Goal: Find specific page/section: Find specific page/section

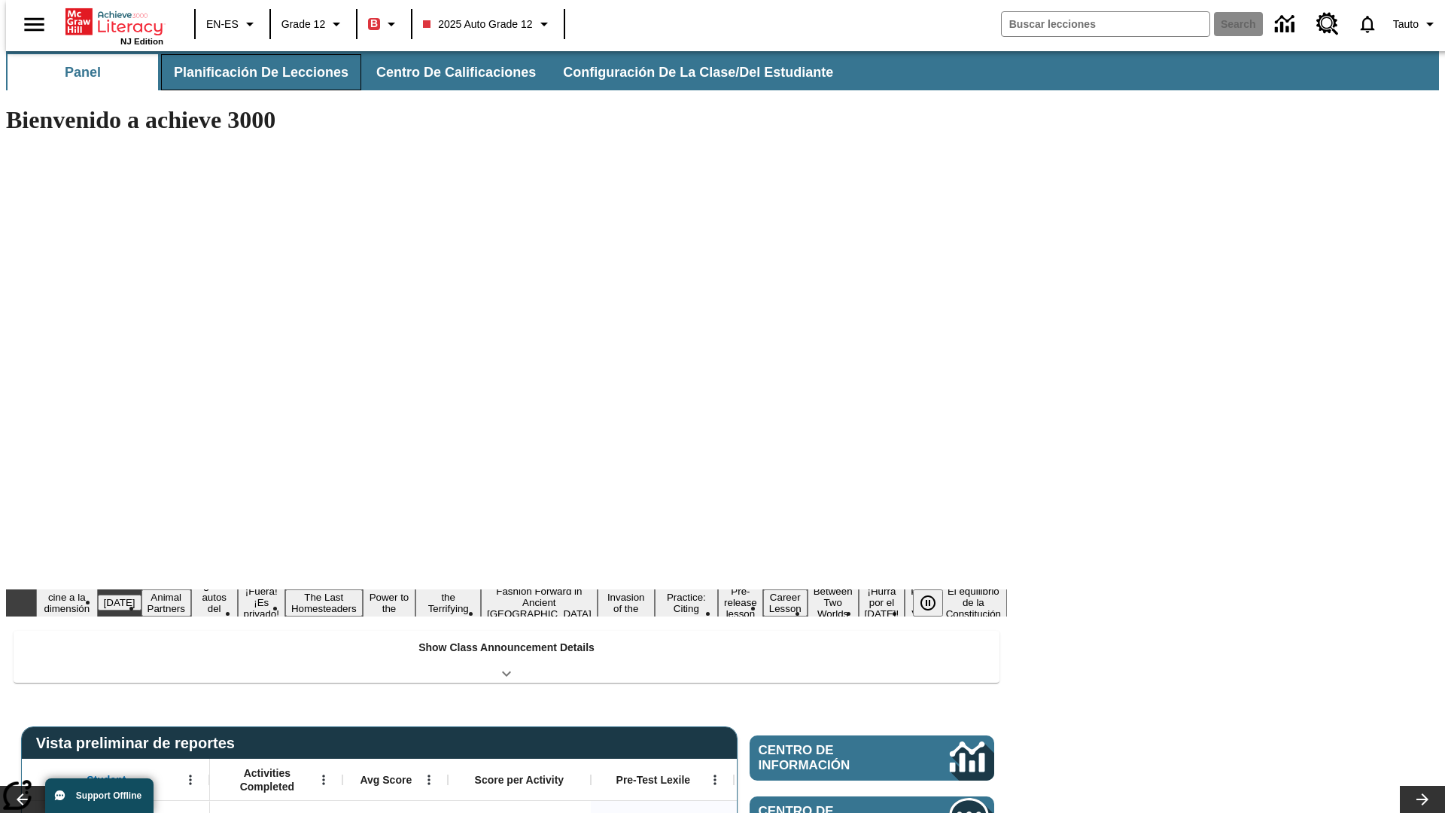
click at [252, 72] on button "Planificación de lecciones" at bounding box center [261, 72] width 200 height 36
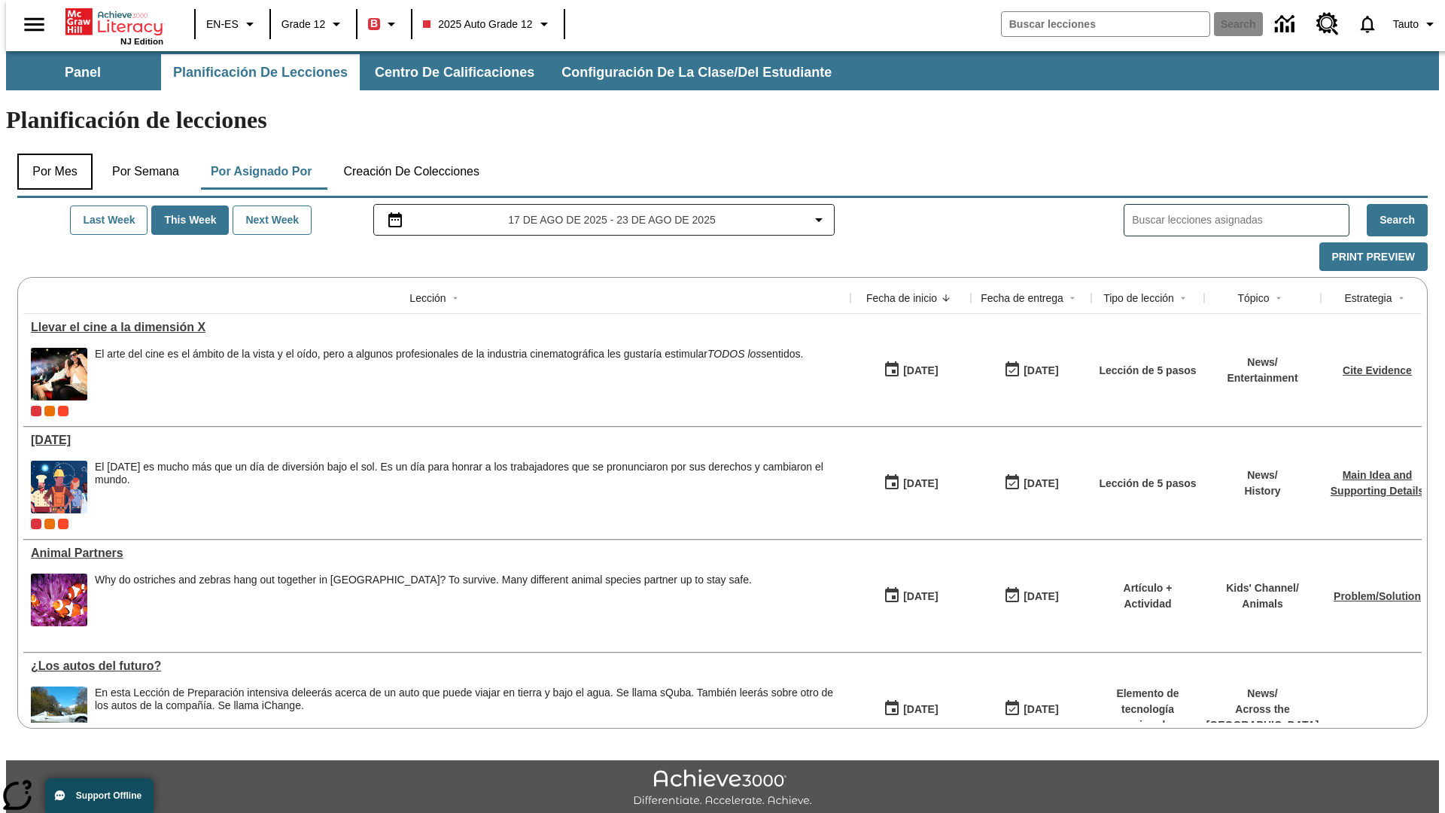
click at [49, 153] on button "Por mes" at bounding box center [54, 171] width 75 height 36
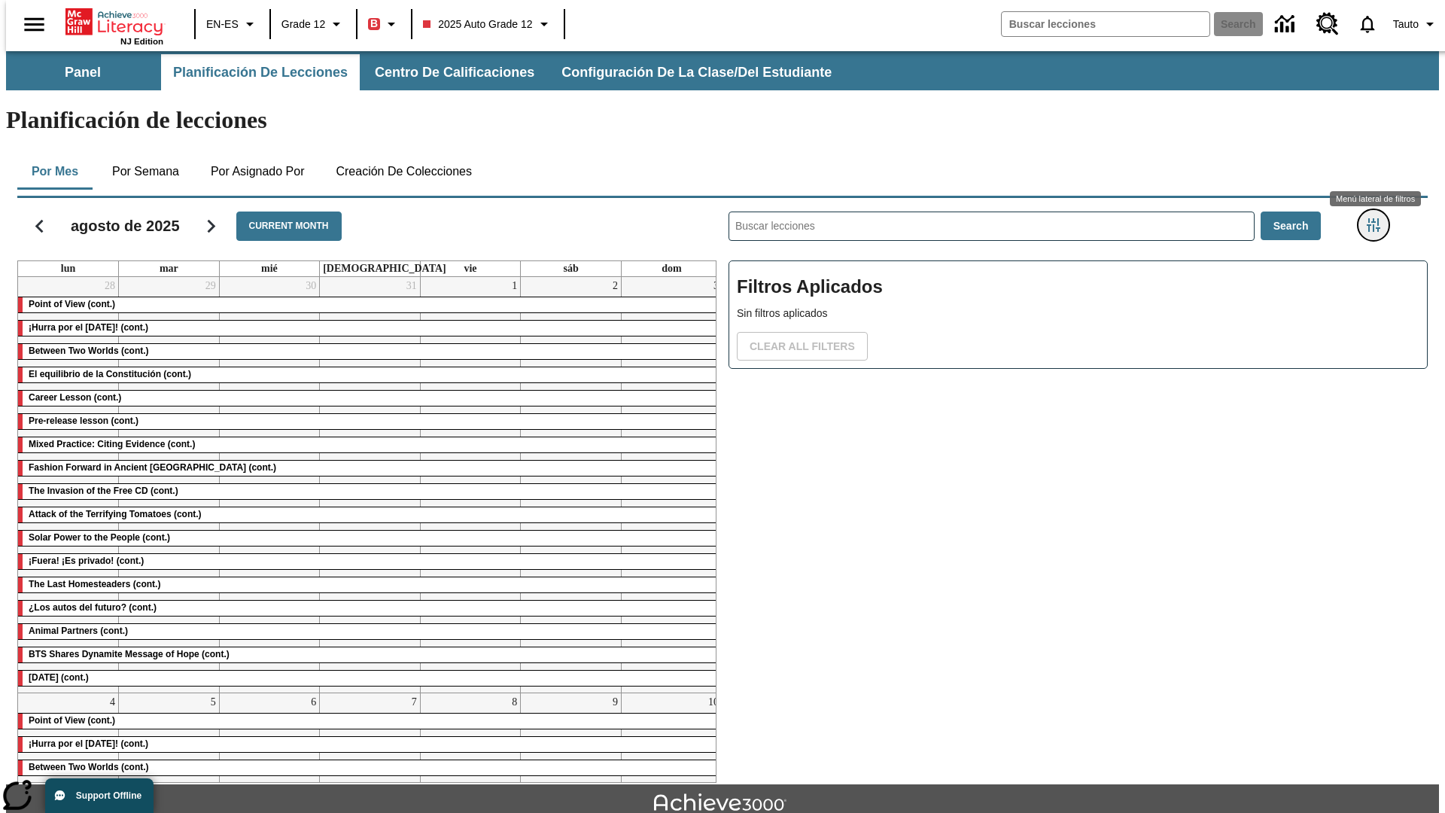
click at [1378, 218] on icon "Menú lateral de filtros" at bounding box center [1373, 225] width 14 height 14
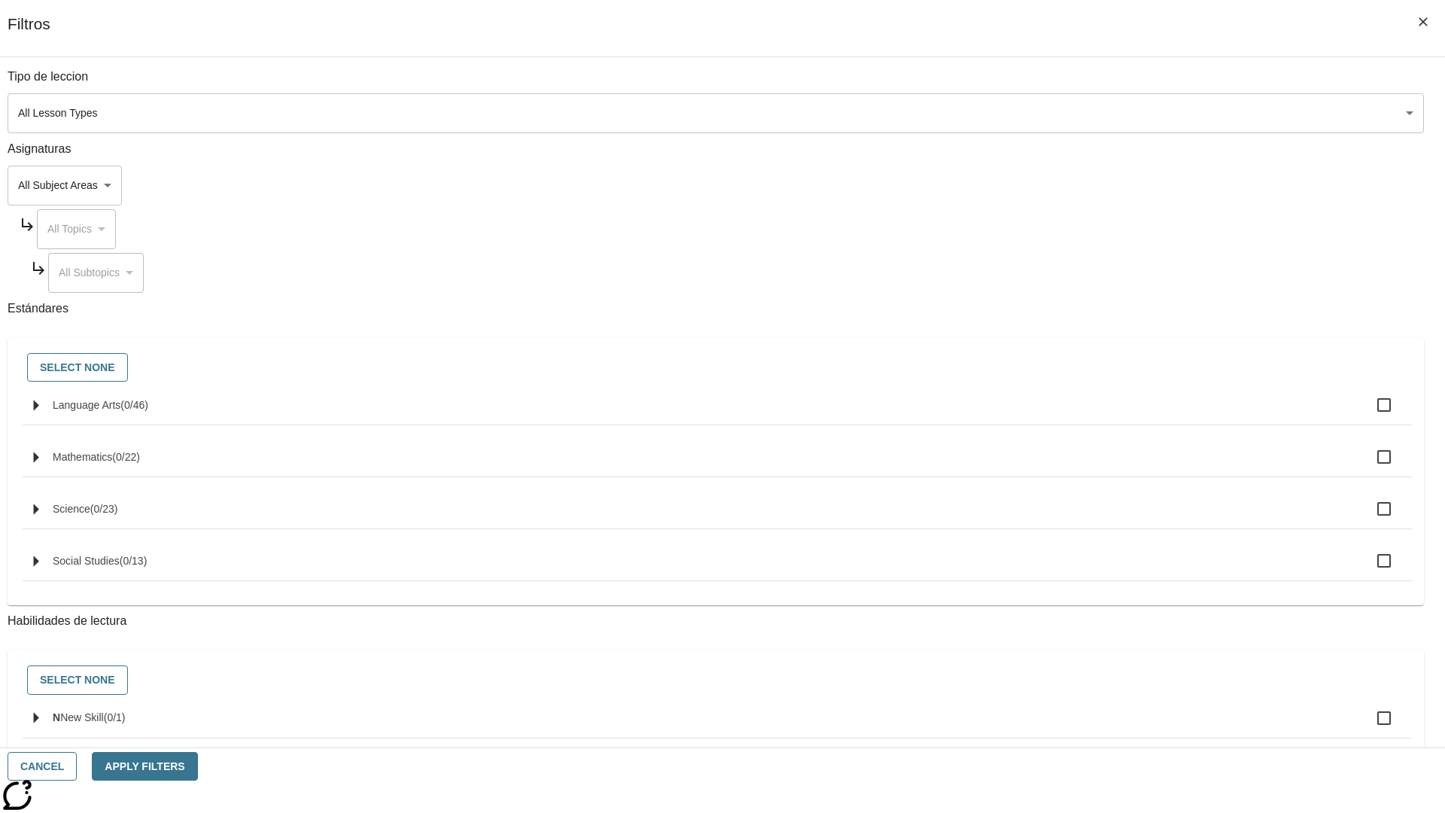
click at [1083, 113] on body "Saltar al contenido principal NJ Edition EN-ES Grade 12 B 2025 Auto Grade 12 Se…" at bounding box center [722, 466] width 1432 height 830
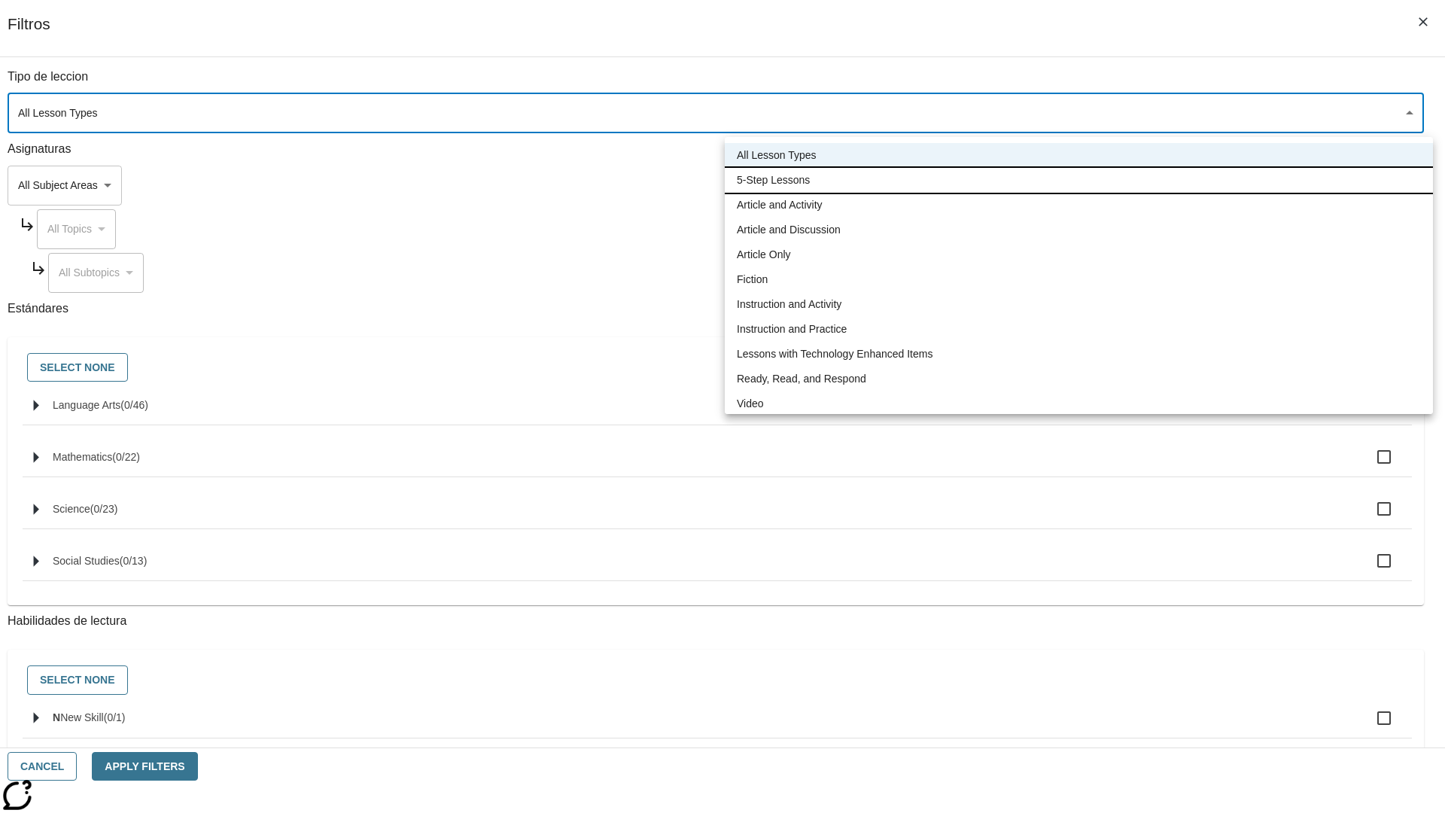
click at [1078, 180] on li "5-Step Lessons" at bounding box center [1079, 180] width 708 height 25
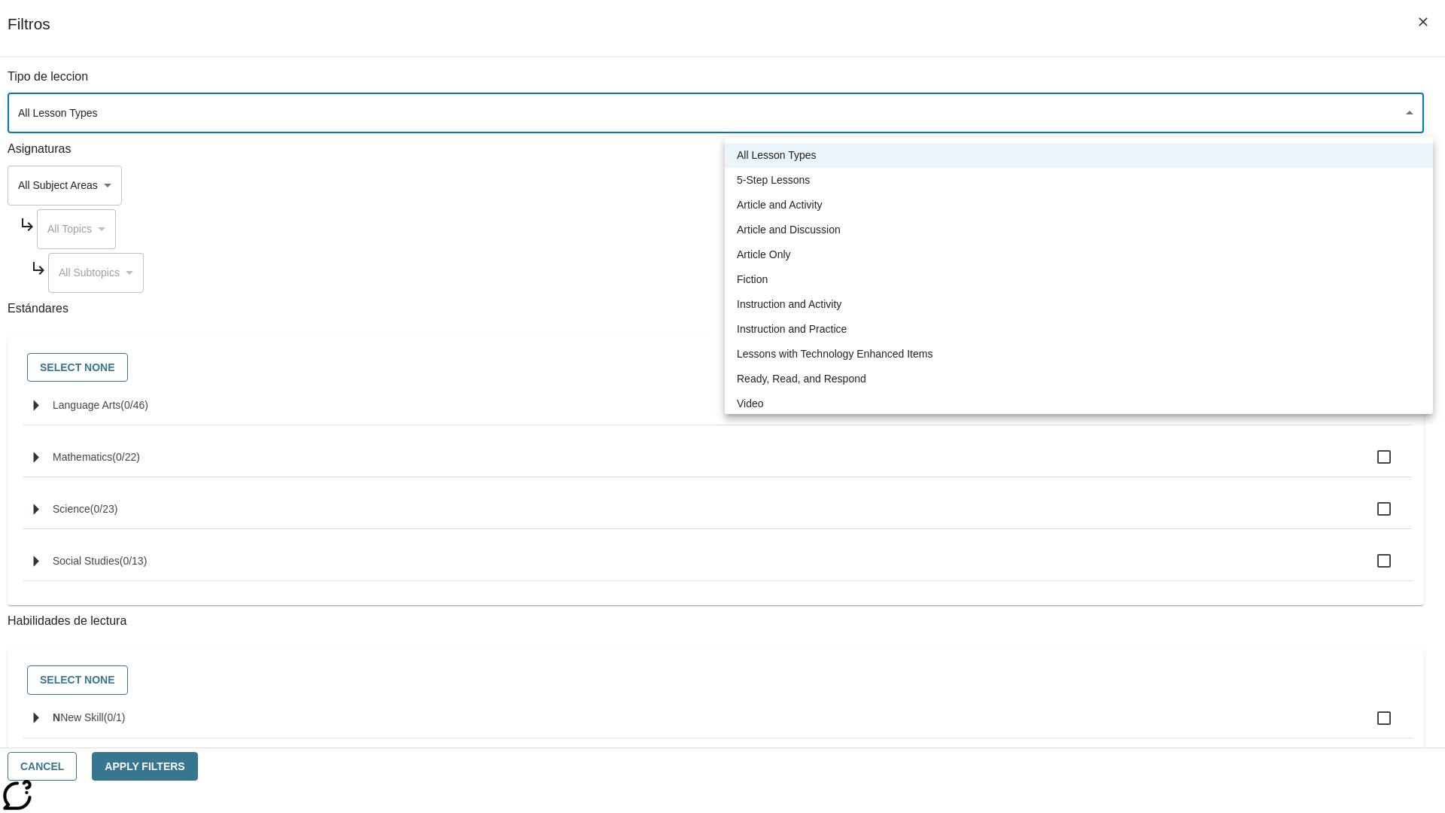
type input "1"
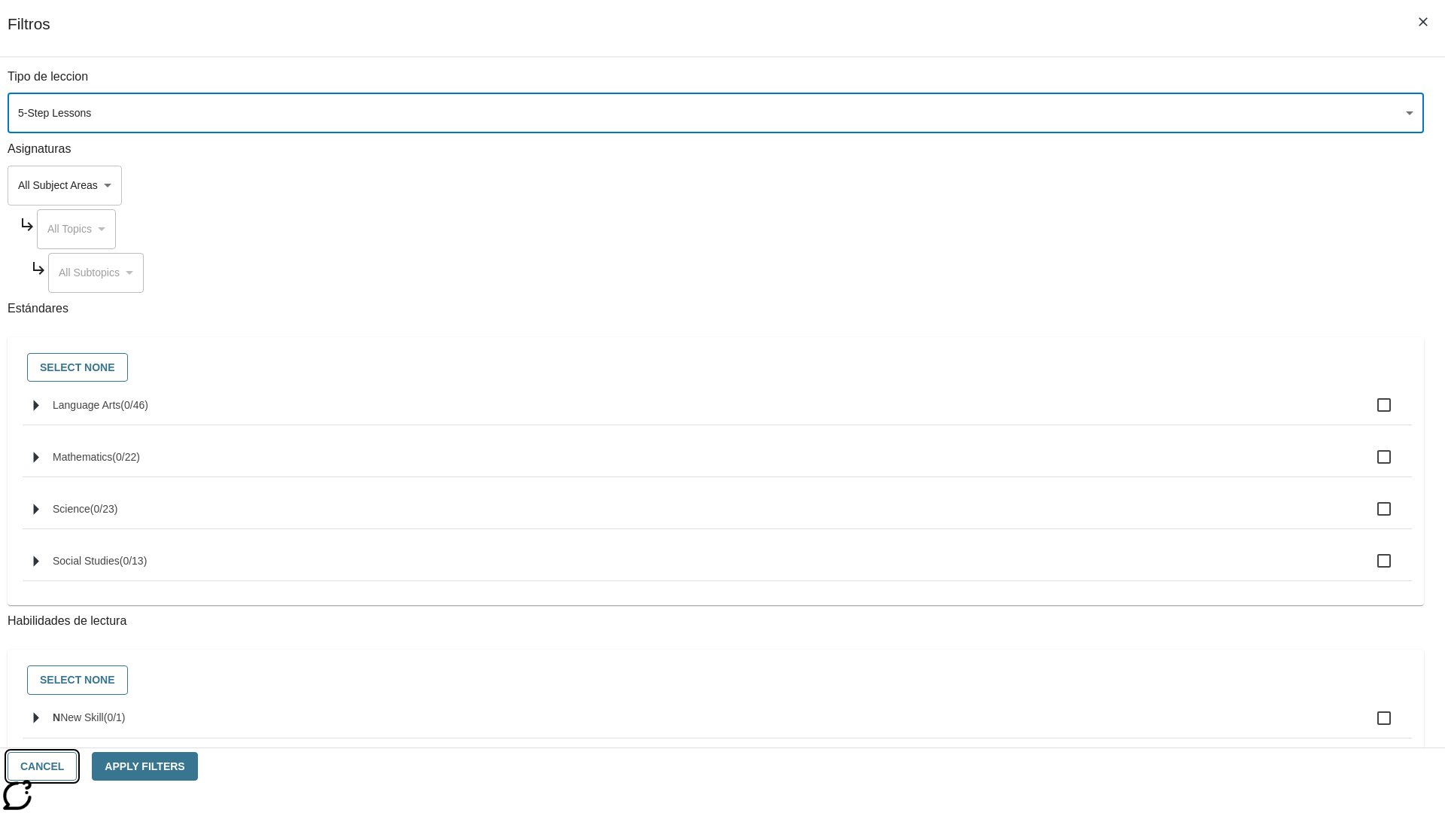
click at [77, 766] on button "Cancel" at bounding box center [42, 766] width 69 height 29
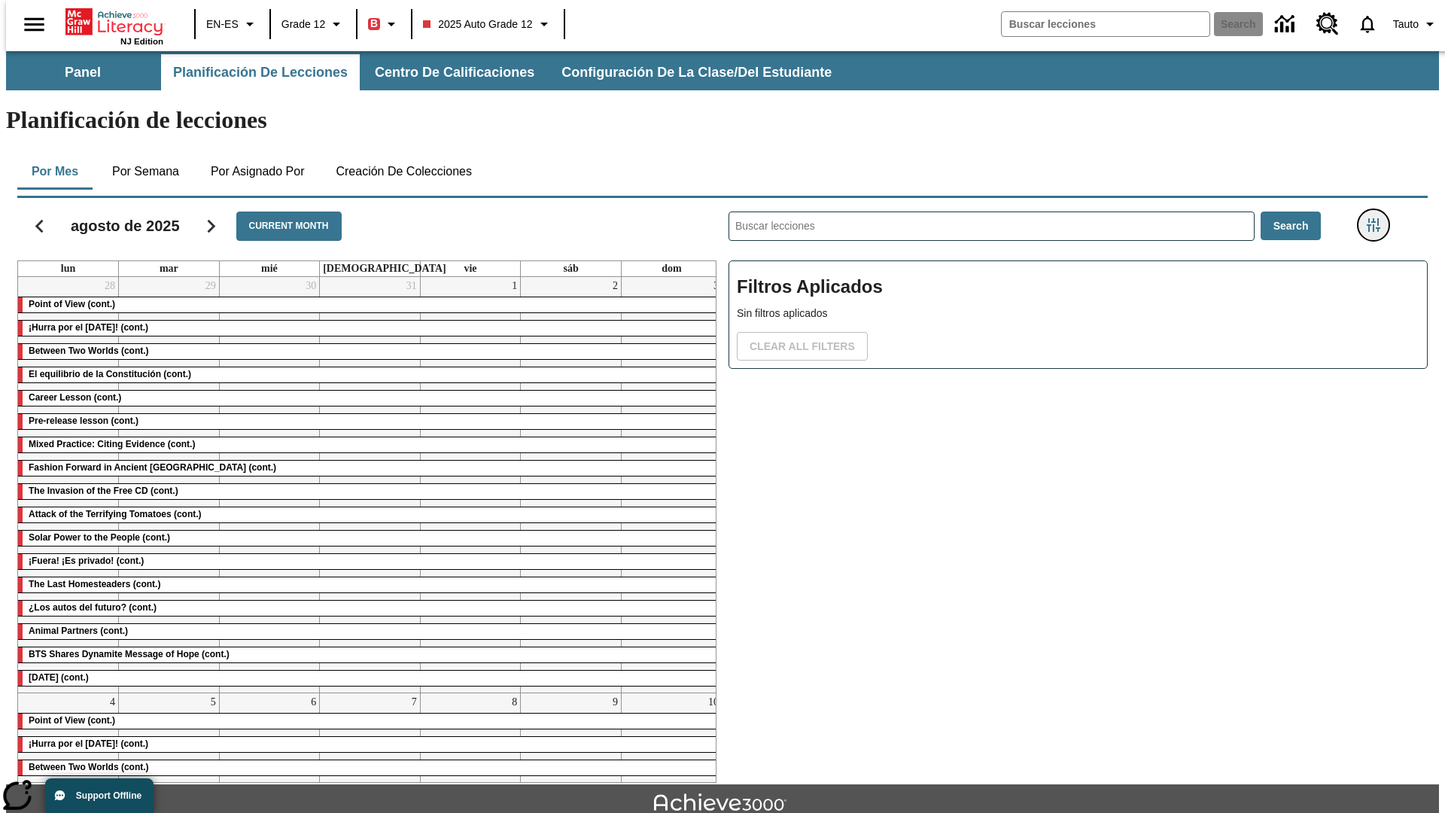
click at [1378, 218] on icon "Menú lateral de filtros" at bounding box center [1373, 225] width 14 height 14
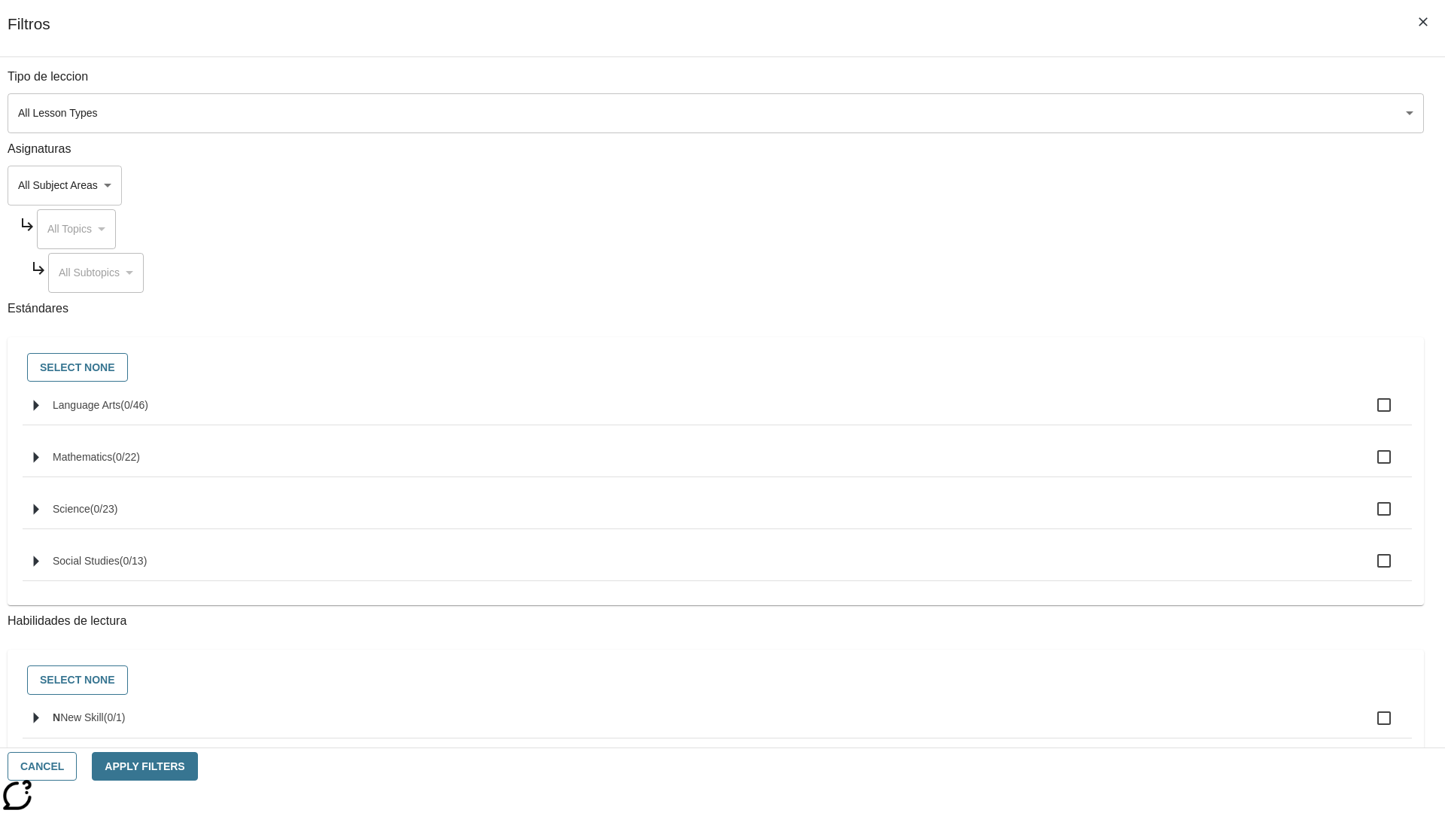
click at [1083, 113] on body "Saltar al contenido principal NJ Edition EN-ES Grade 12 B 2025 Auto Grade 12 Se…" at bounding box center [722, 466] width 1432 height 830
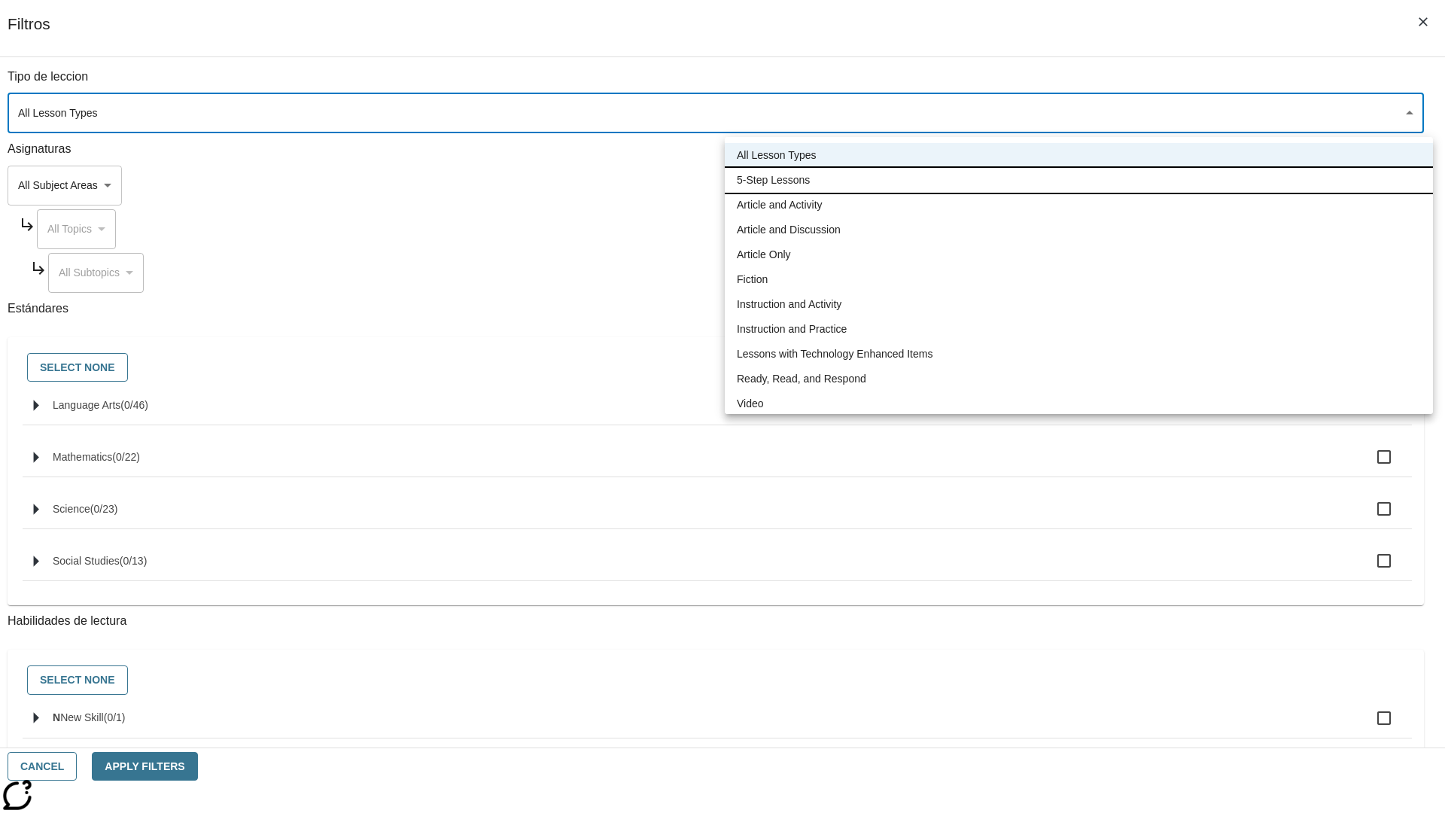
click at [1078, 180] on li "5-Step Lessons" at bounding box center [1079, 180] width 708 height 25
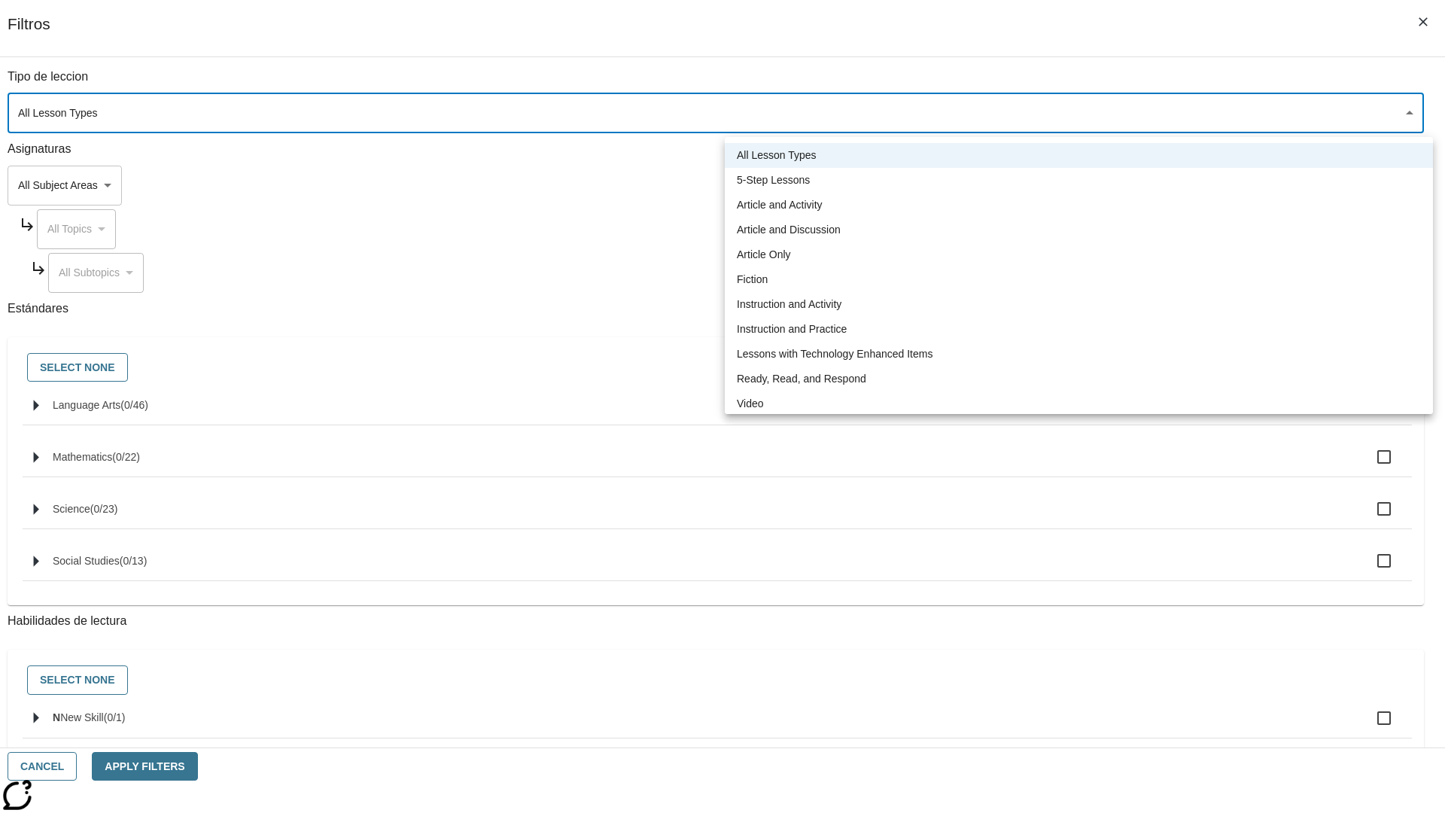
type input "1"
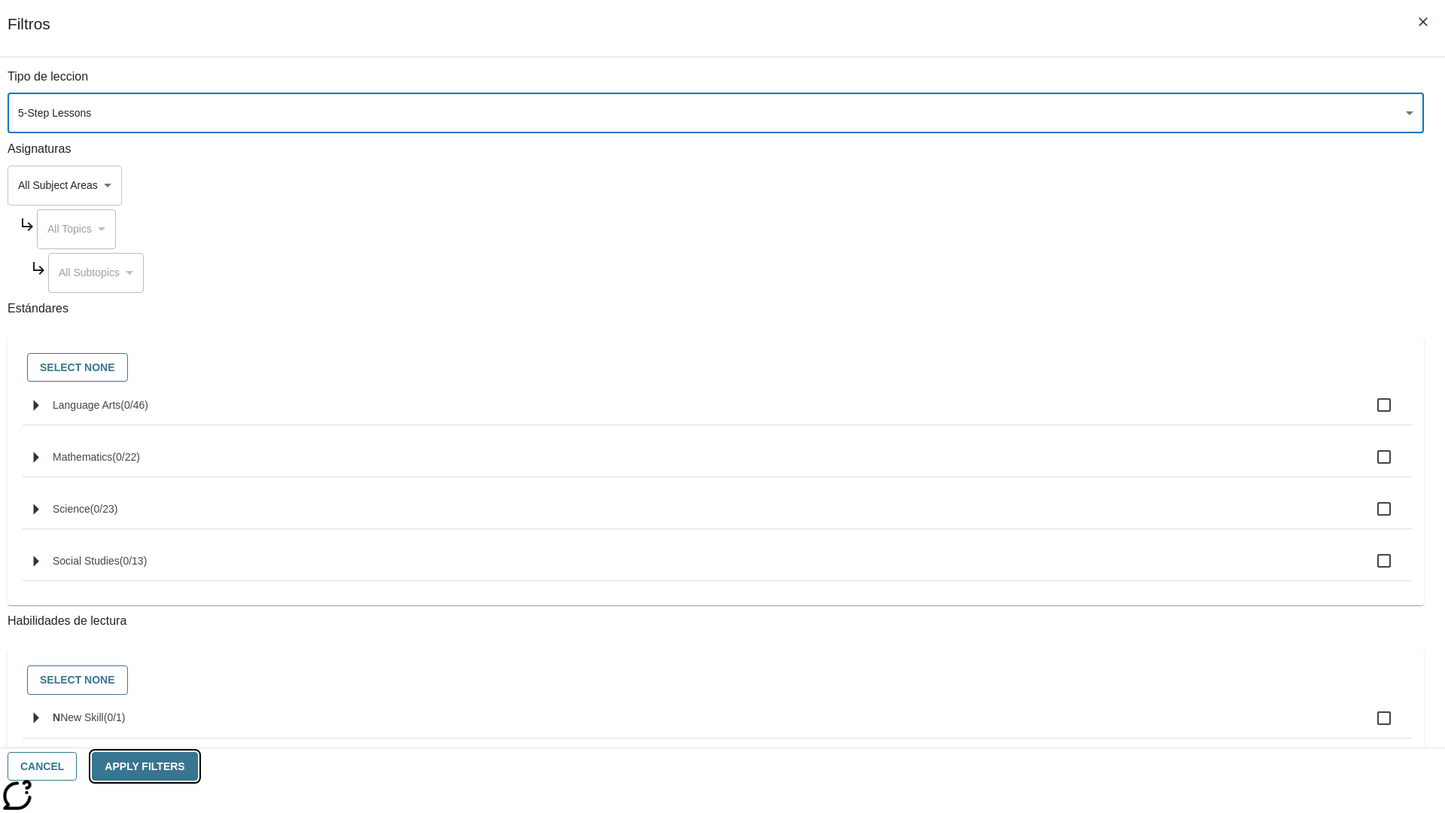
click at [197, 766] on button "Apply Filters" at bounding box center [144, 766] width 105 height 29
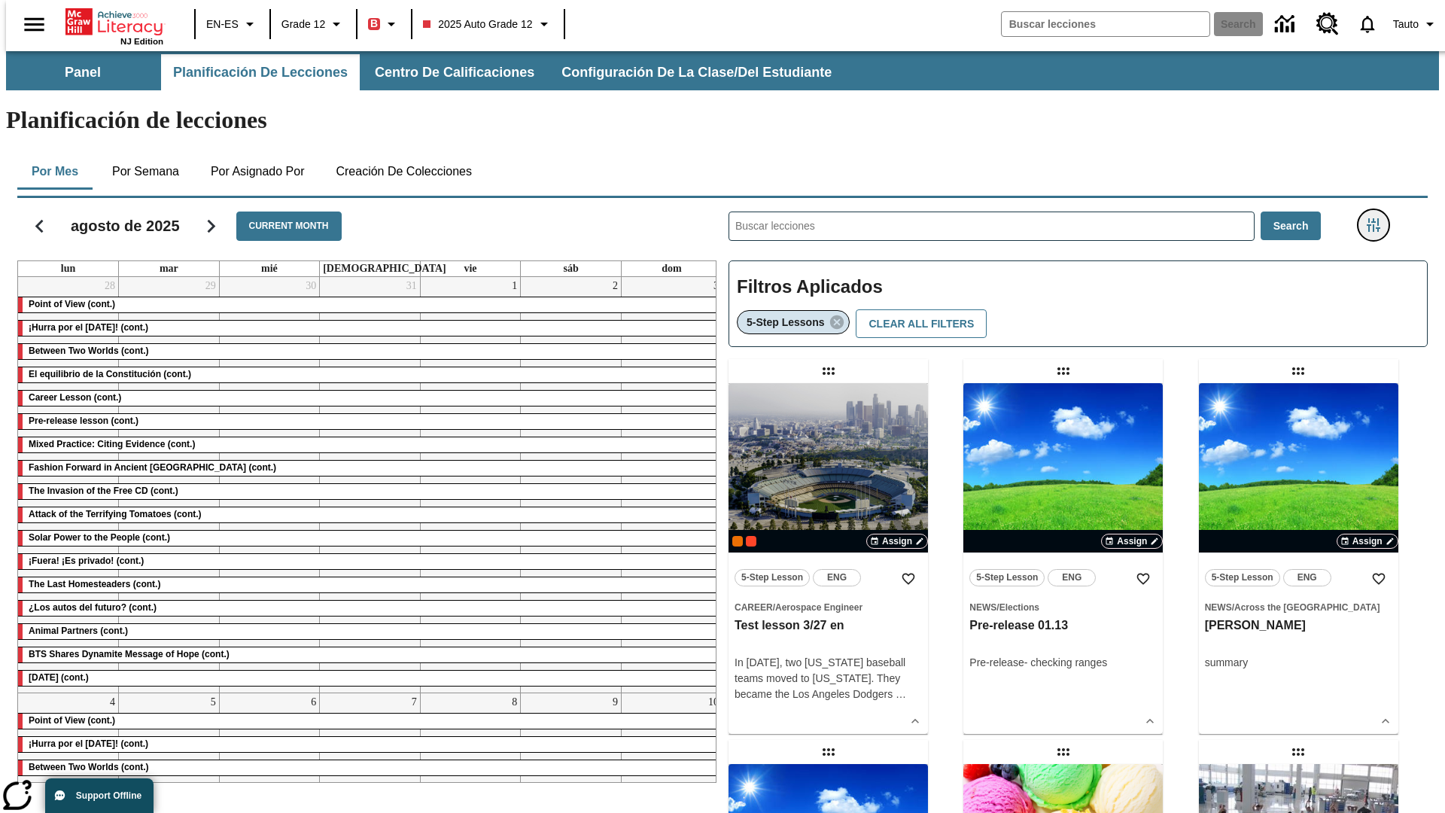
click at [1378, 218] on icon "Menú lateral de filtros" at bounding box center [1373, 225] width 14 height 14
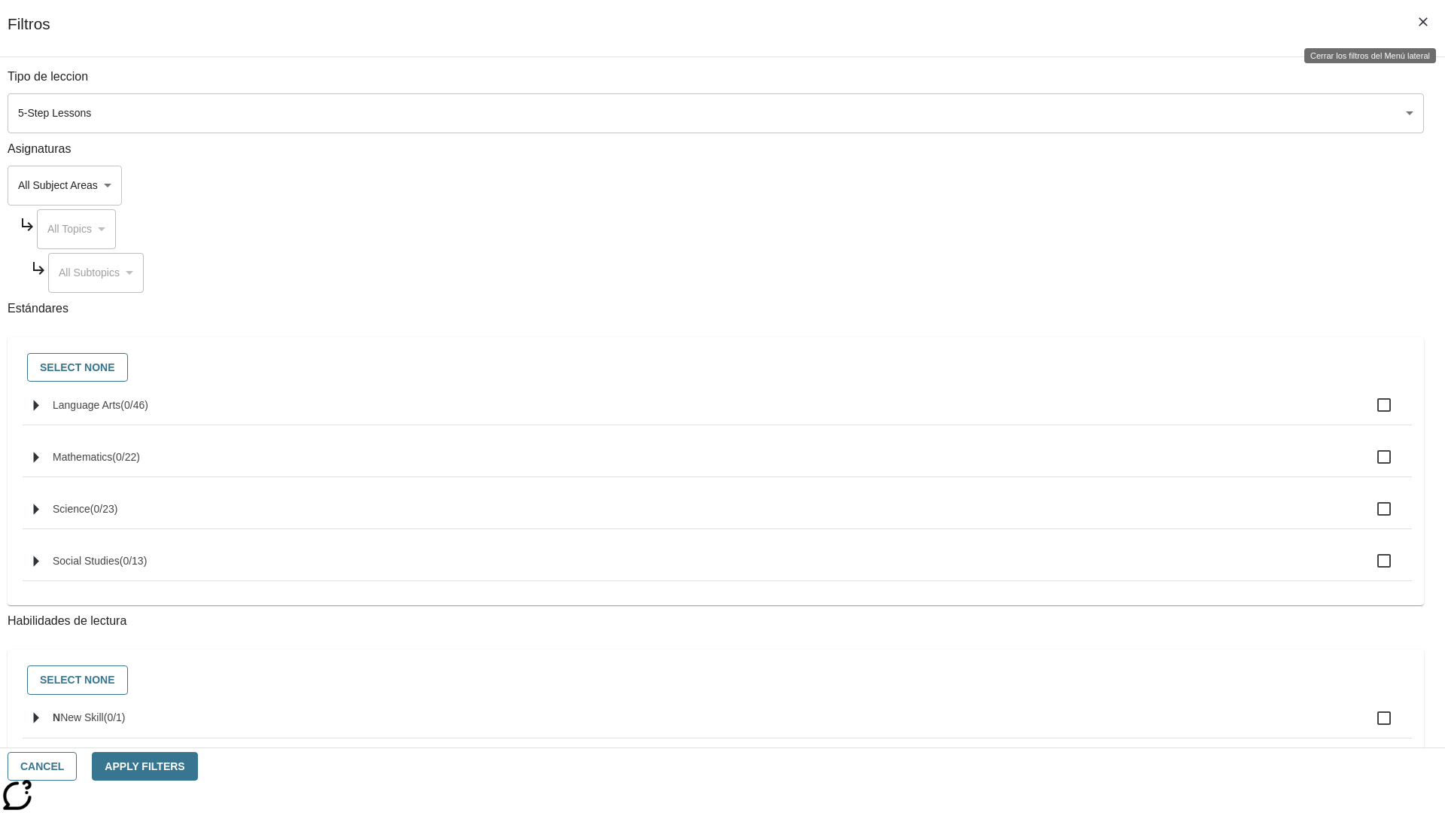
click at [1423, 22] on icon "Cerrar los filtros del Menú lateral" at bounding box center [1422, 21] width 9 height 9
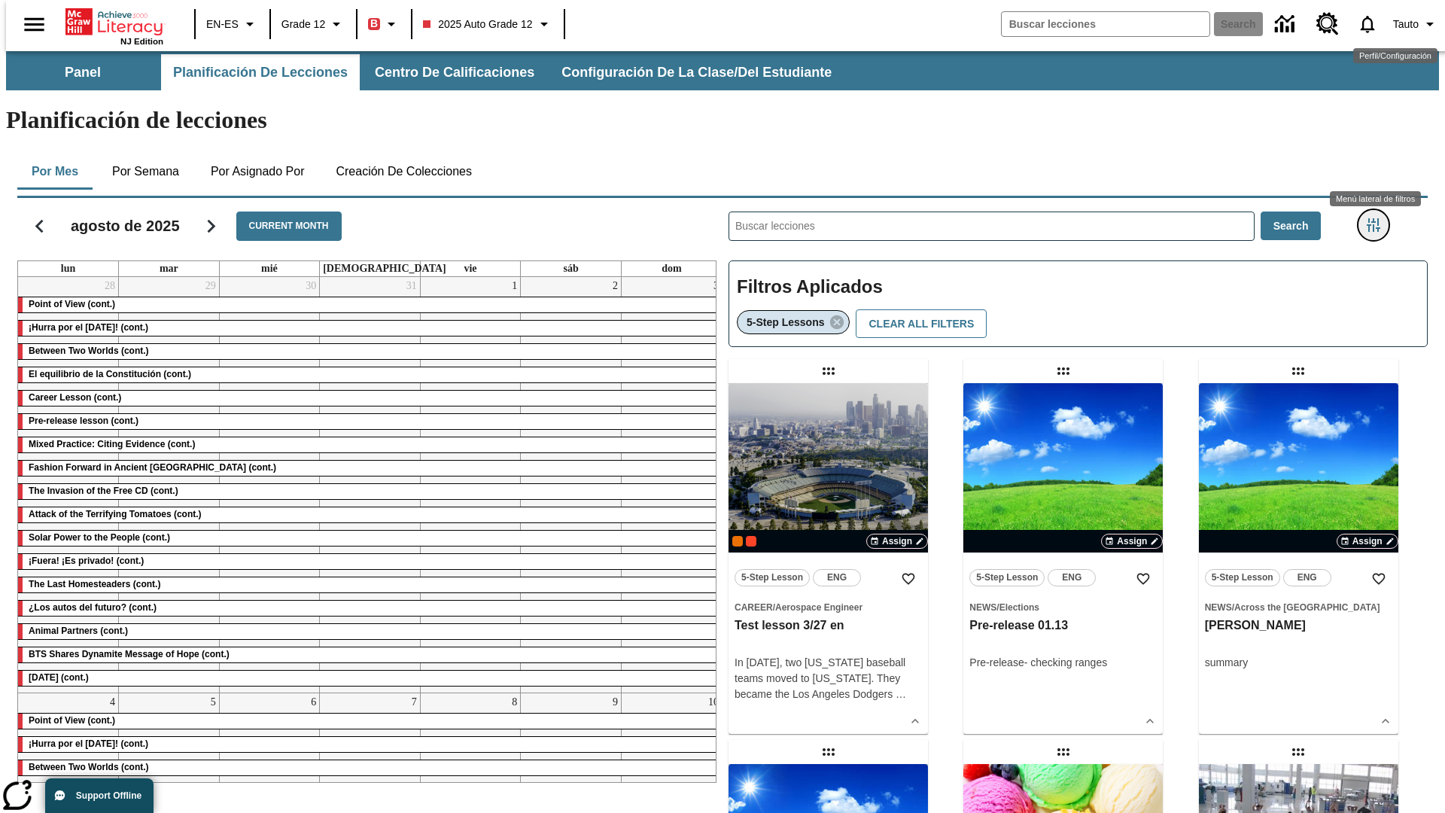
click at [1378, 218] on icon "Menú lateral de filtros" at bounding box center [1373, 225] width 14 height 14
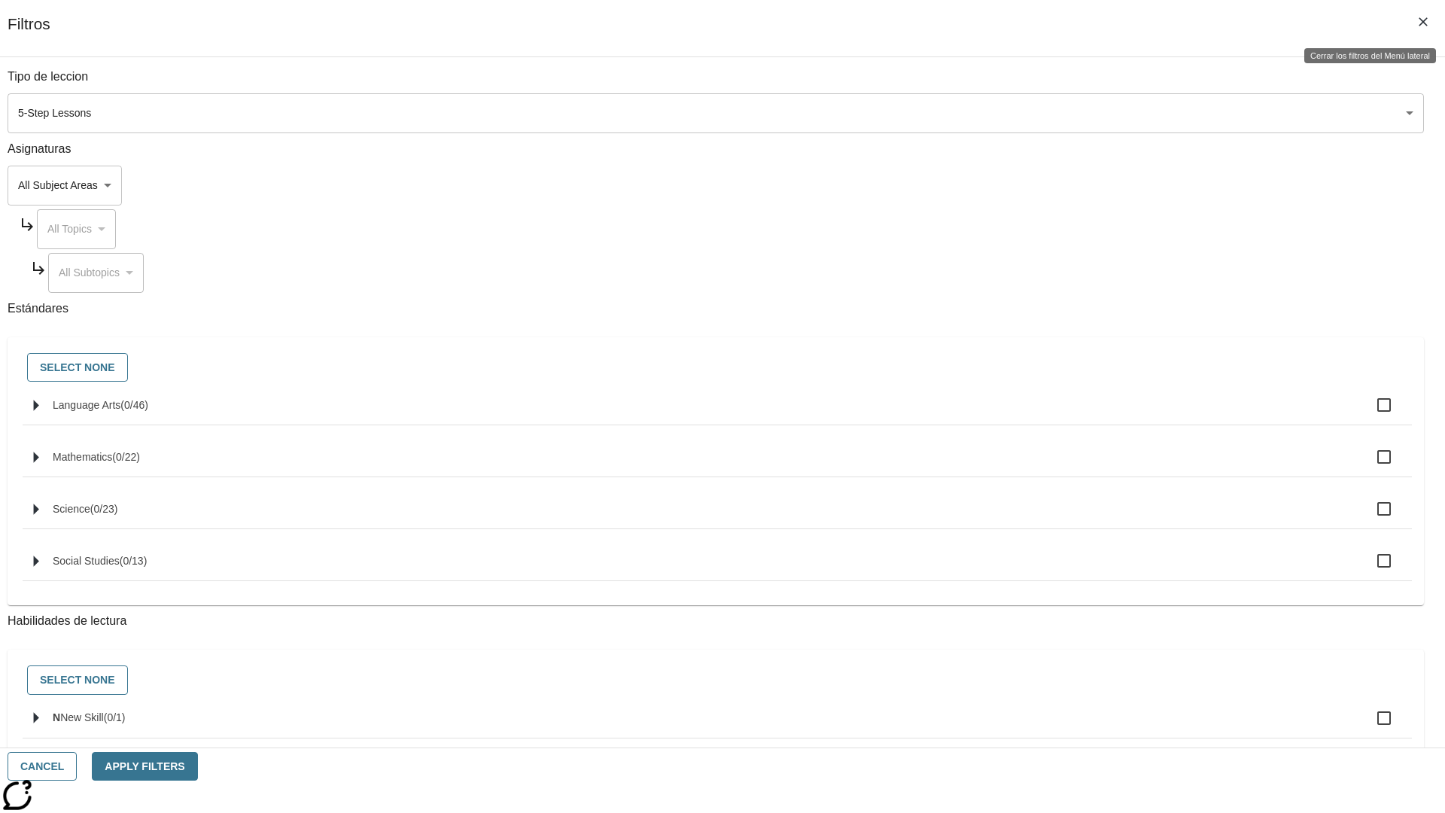
click at [1423, 22] on icon "Cerrar los filtros del Menú lateral" at bounding box center [1422, 21] width 9 height 9
click at [1378, 218] on icon "Menú lateral de filtros" at bounding box center [1373, 225] width 14 height 14
click at [77, 766] on button "Cancel" at bounding box center [42, 766] width 69 height 29
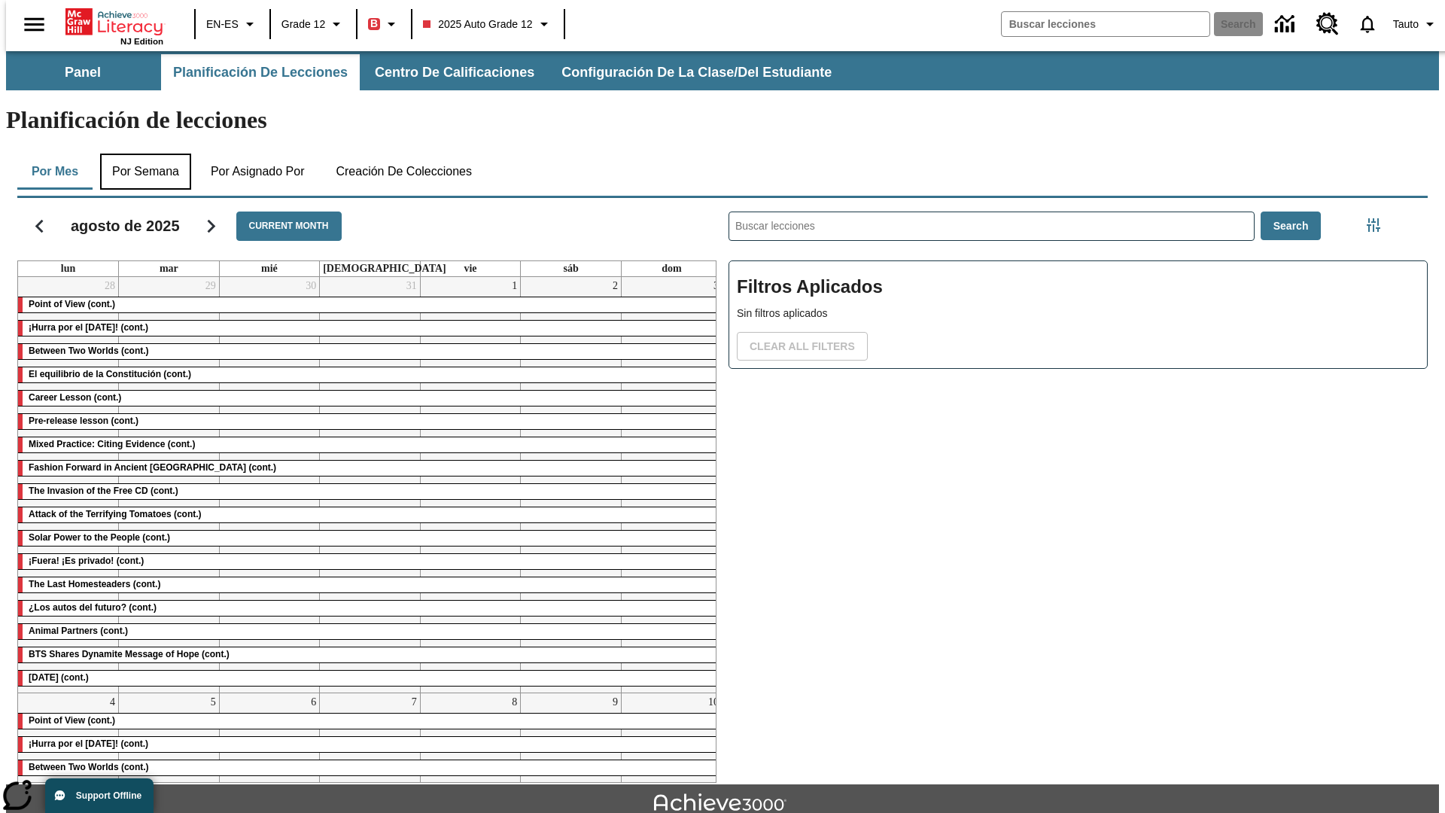
click at [141, 153] on button "Por semana" at bounding box center [145, 171] width 91 height 36
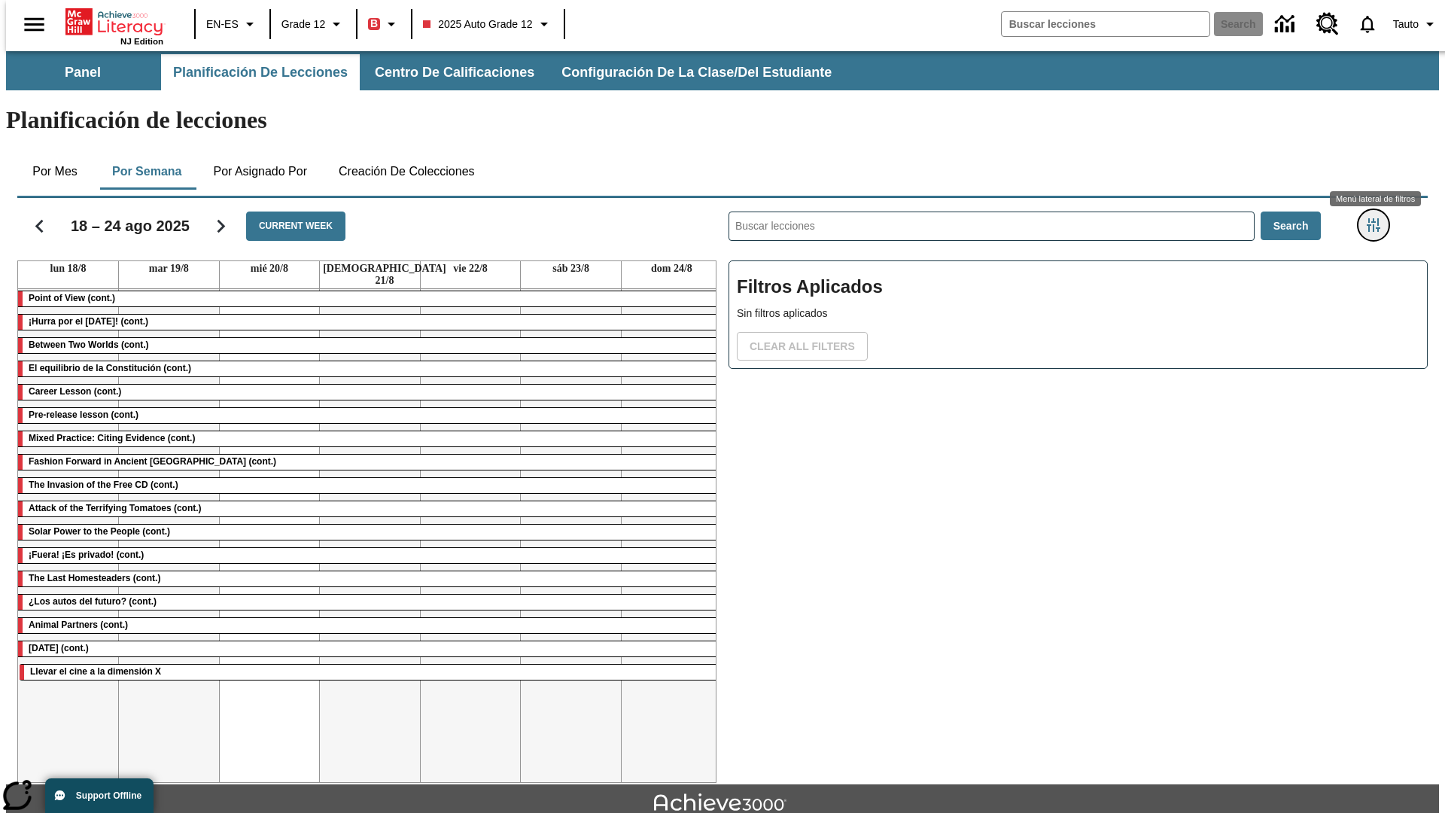
click at [1378, 218] on icon "Menú lateral de filtros" at bounding box center [1373, 225] width 14 height 14
